Goal: Use online tool/utility: Use online tool/utility

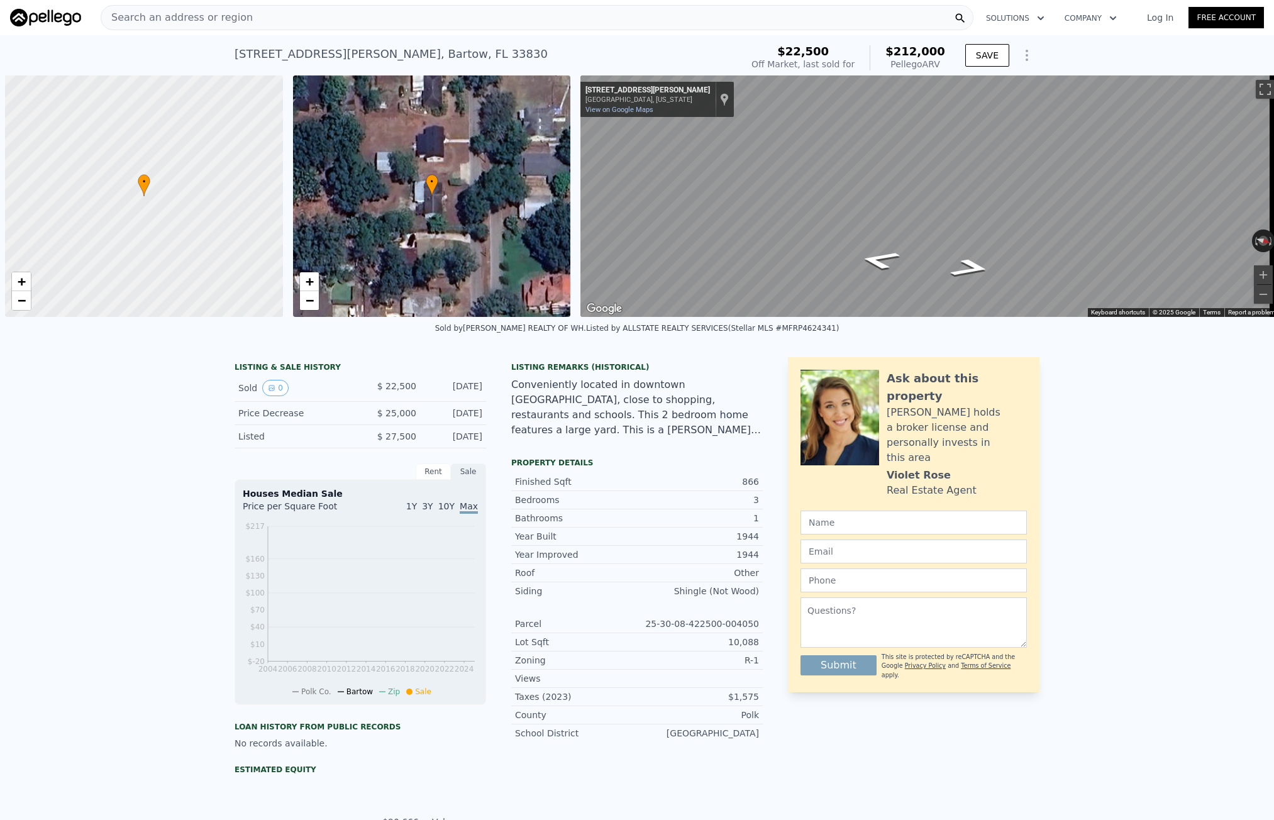
scroll to position [0, 5]
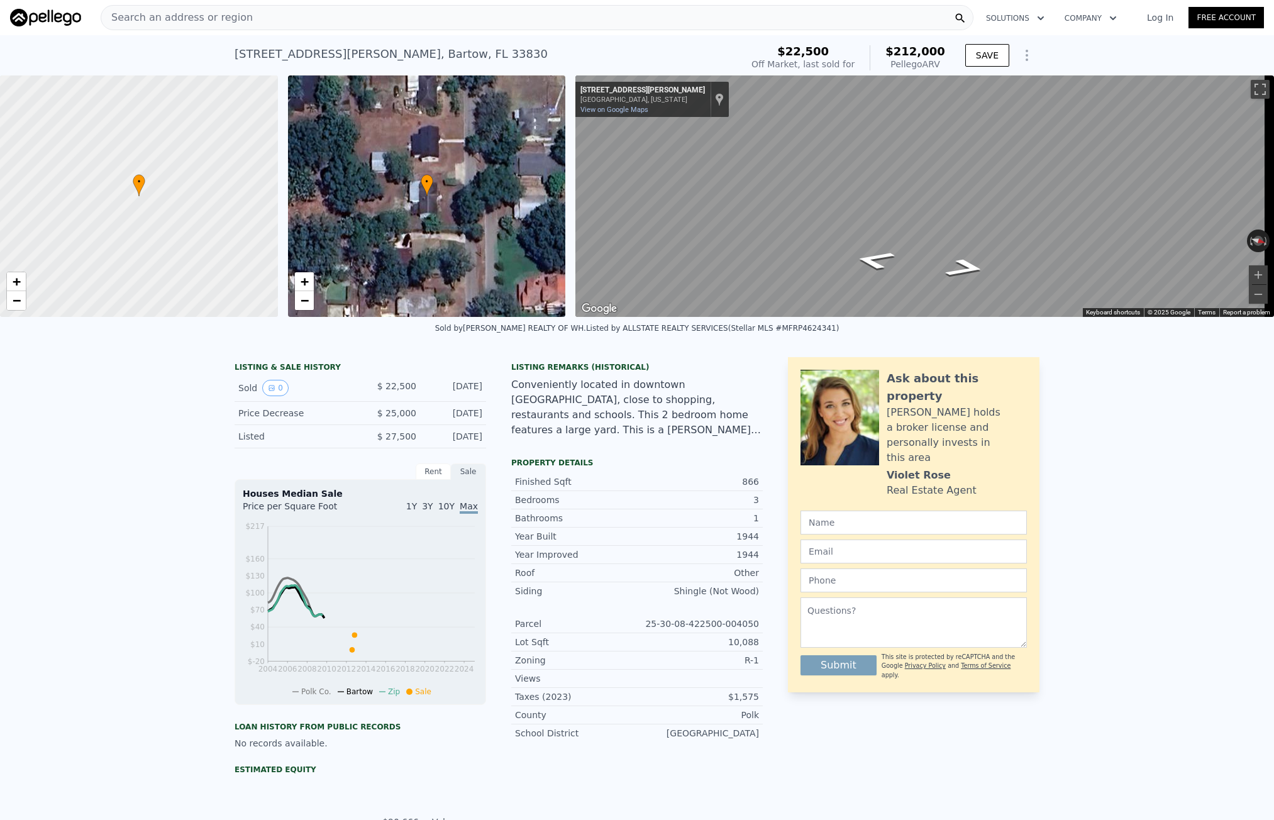
click at [238, 8] on div "Search an address or region" at bounding box center [537, 17] width 873 height 25
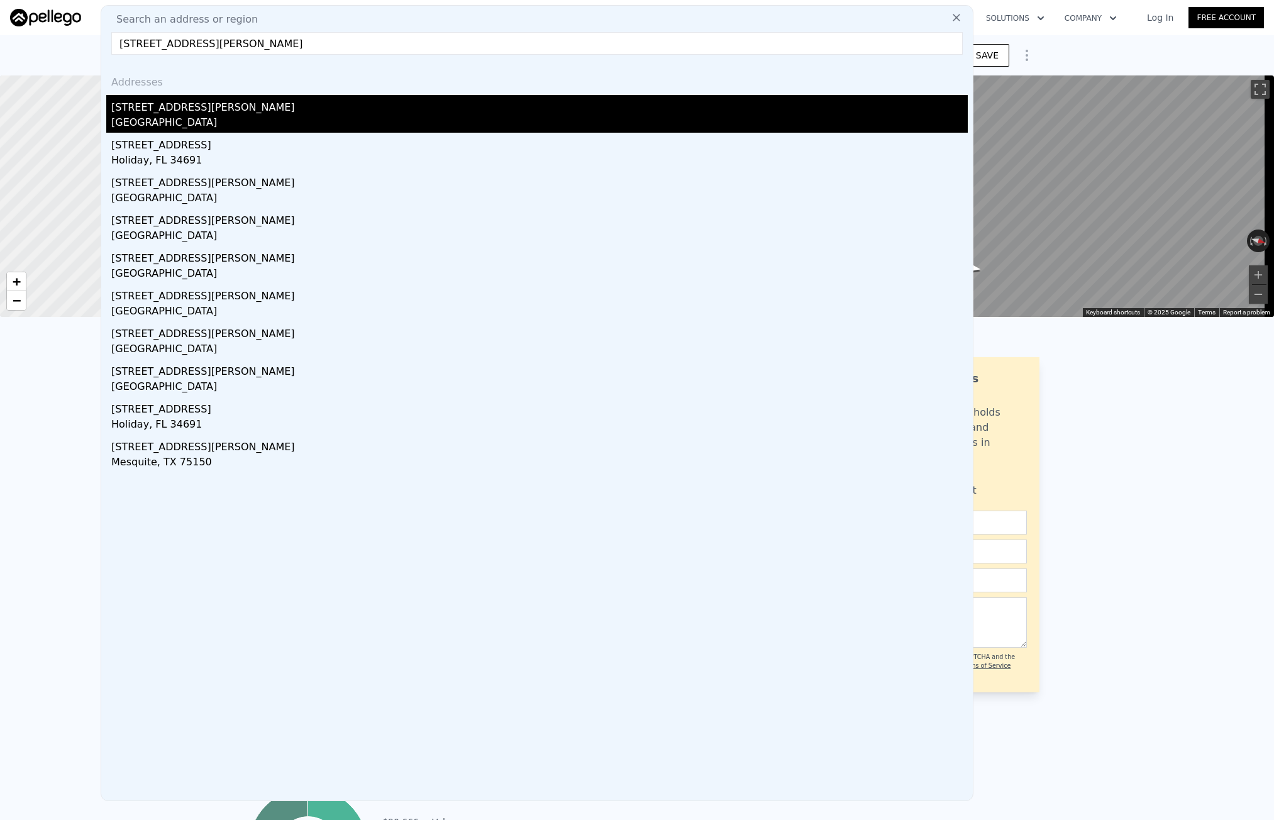
type input "[STREET_ADDRESS][PERSON_NAME]"
click at [181, 99] on div "[STREET_ADDRESS][PERSON_NAME]" at bounding box center [539, 105] width 856 height 20
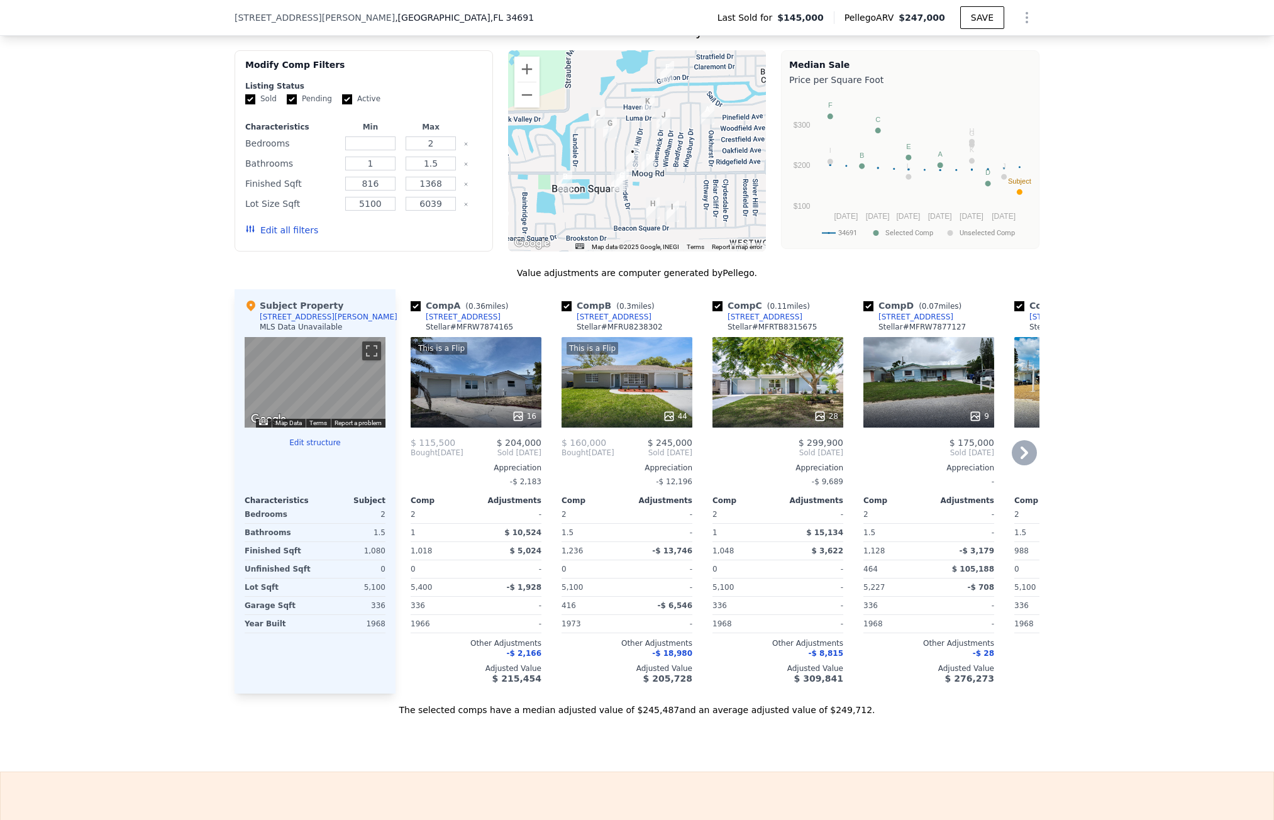
click at [760, 320] on div "[STREET_ADDRESS]" at bounding box center [764, 317] width 75 height 10
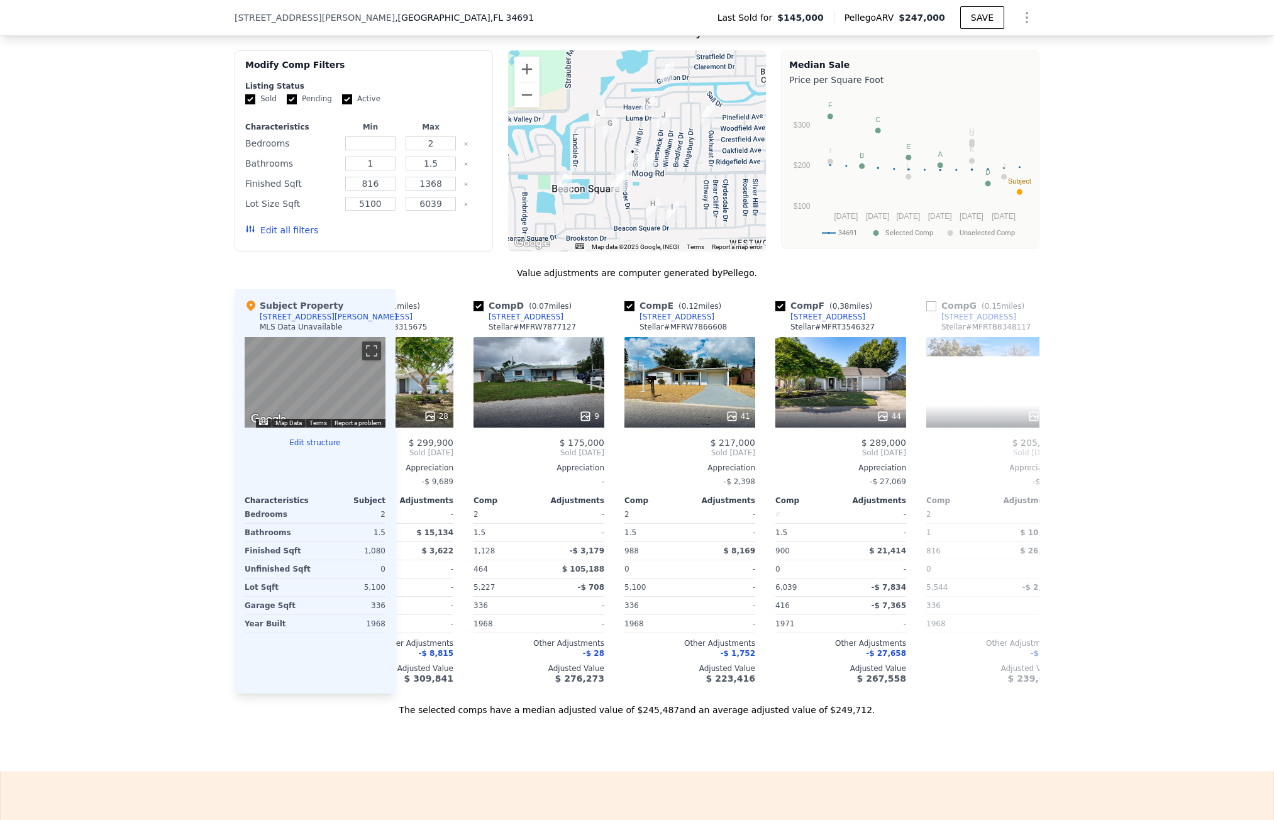
scroll to position [0, 407]
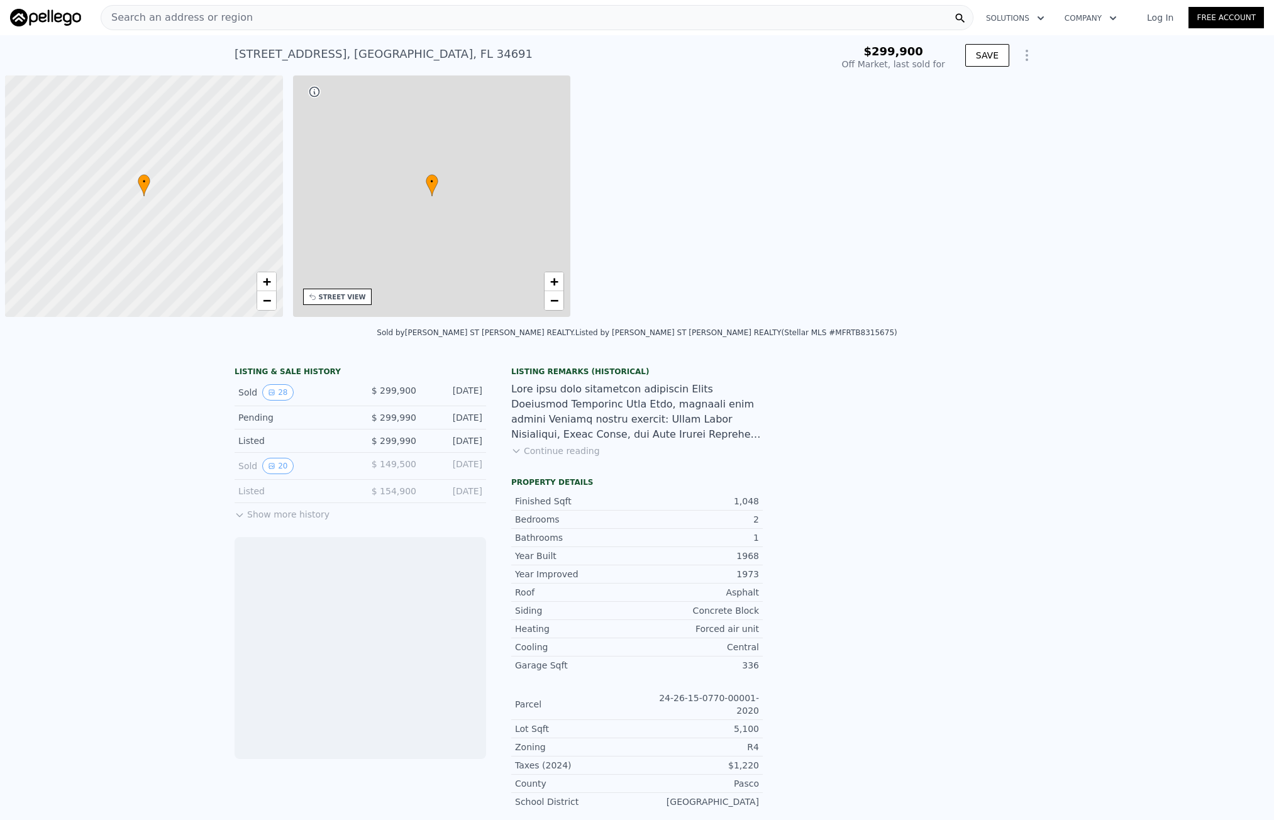
scroll to position [0, 5]
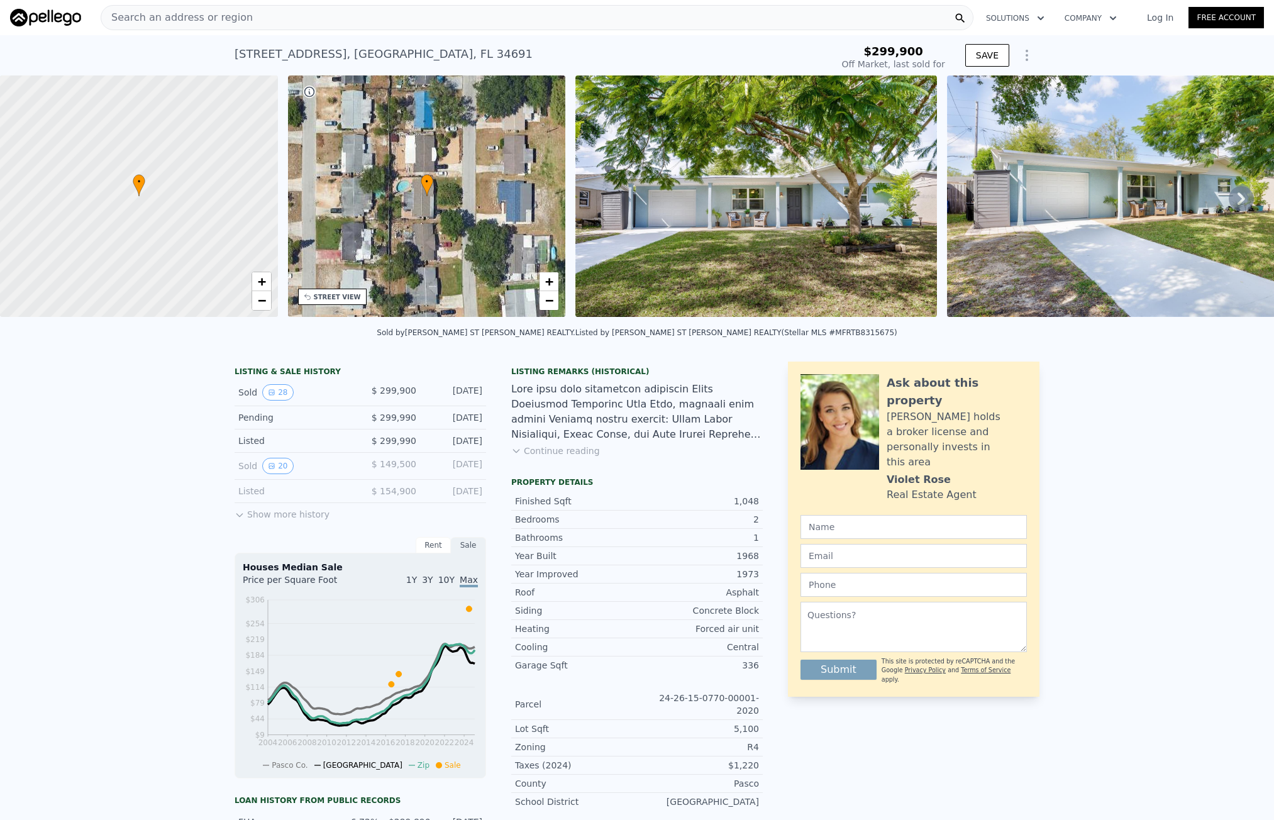
click at [762, 245] on img at bounding box center [755, 195] width 361 height 241
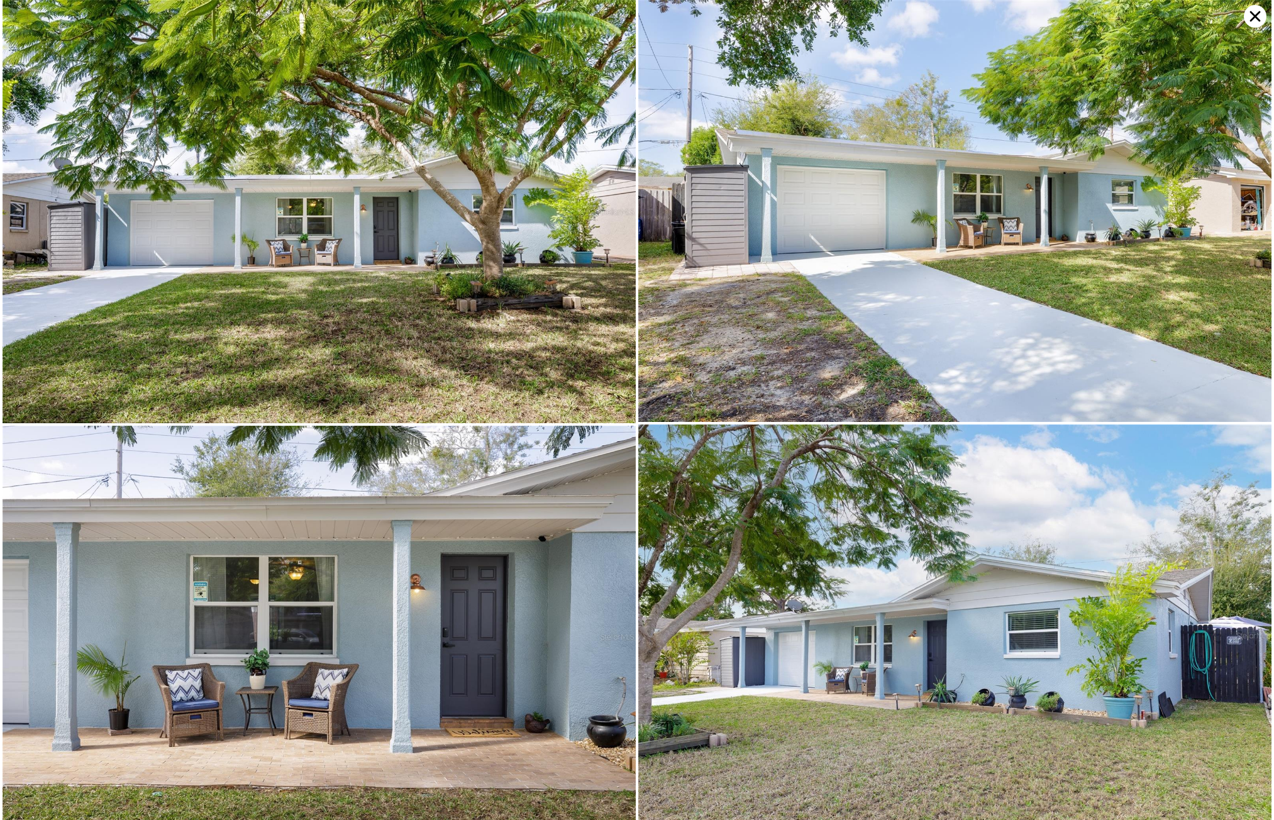
type input "$ 290,000"
type input "-$ 44,329"
